Goal: Use online tool/utility: Utilize a website feature to perform a specific function

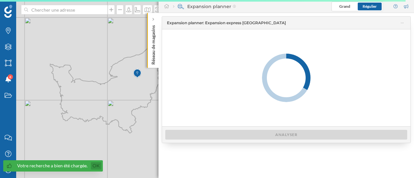
click at [95, 166] on link "Ok" at bounding box center [96, 165] width 10 height 7
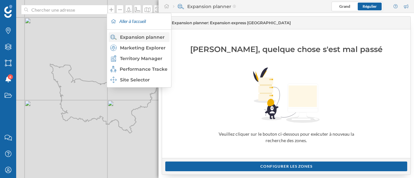
click at [146, 40] on div "Expansion planner" at bounding box center [139, 37] width 61 height 10
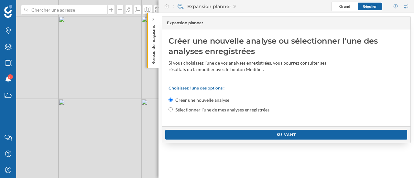
drag, startPoint x: 133, startPoint y: 81, endPoint x: 81, endPoint y: 81, distance: 52.4
click at [81, 81] on div "© Mapbox © OpenStreetMap Improve this map" at bounding box center [207, 89] width 414 height 178
